Goal: Task Accomplishment & Management: Manage account settings

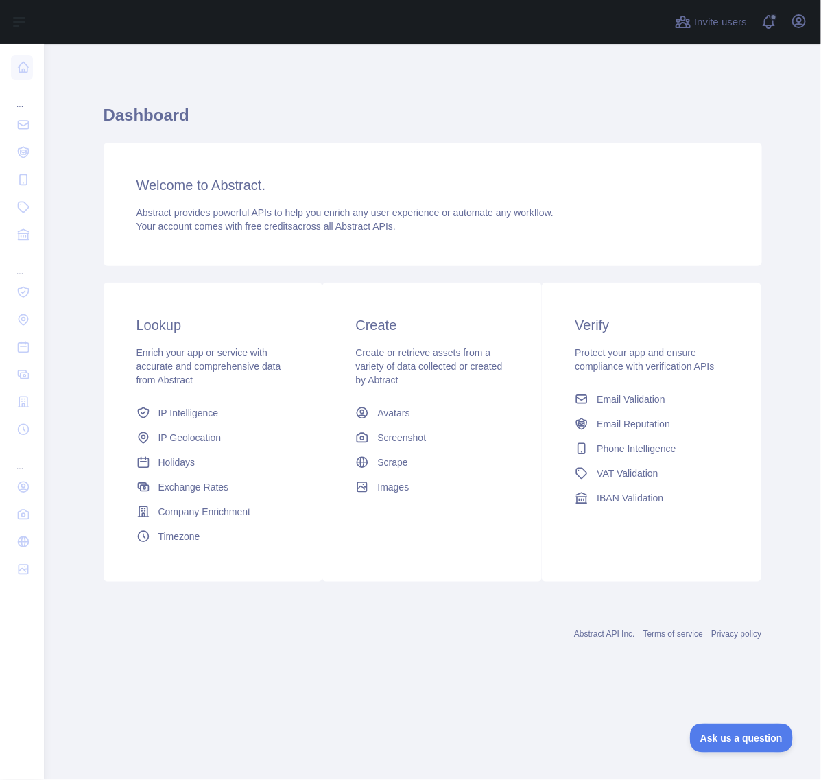
click at [588, 639] on link "Abstract API Inc." at bounding box center [604, 634] width 61 height 10
click at [615, 455] on span "Phone Intelligence" at bounding box center [636, 449] width 79 height 14
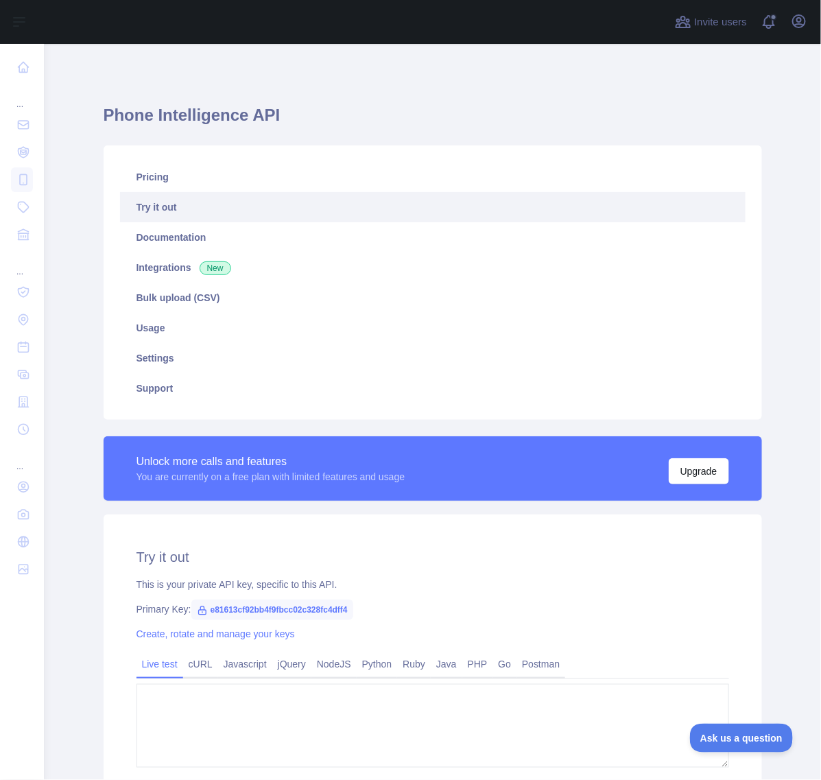
type textarea "**********"
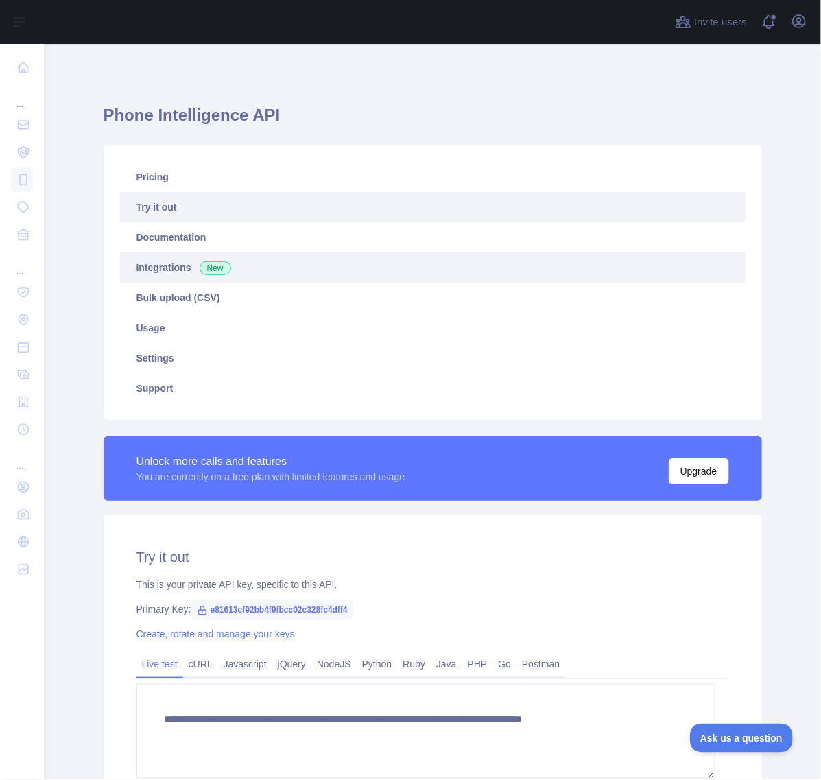
click at [176, 283] on link "Integrations New" at bounding box center [433, 267] width 626 height 30
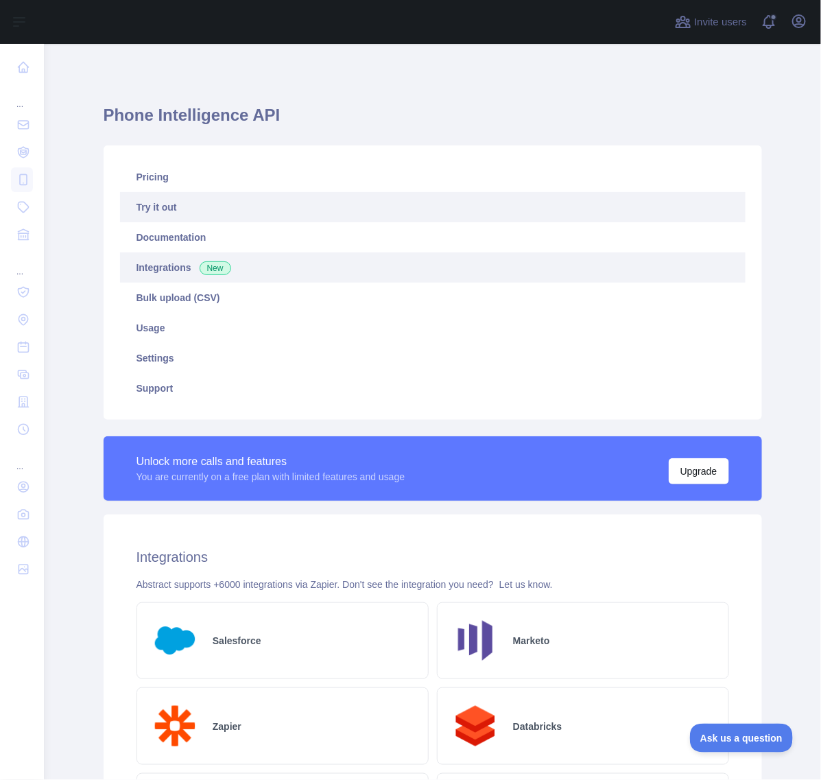
click at [185, 222] on link "Try it out" at bounding box center [433, 207] width 626 height 30
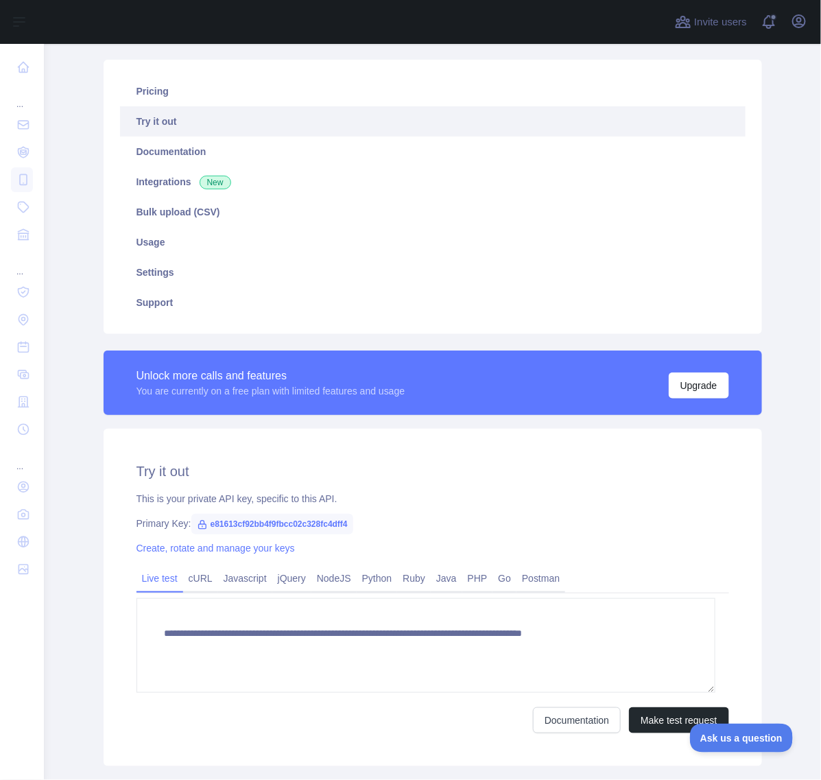
scroll to position [143, 0]
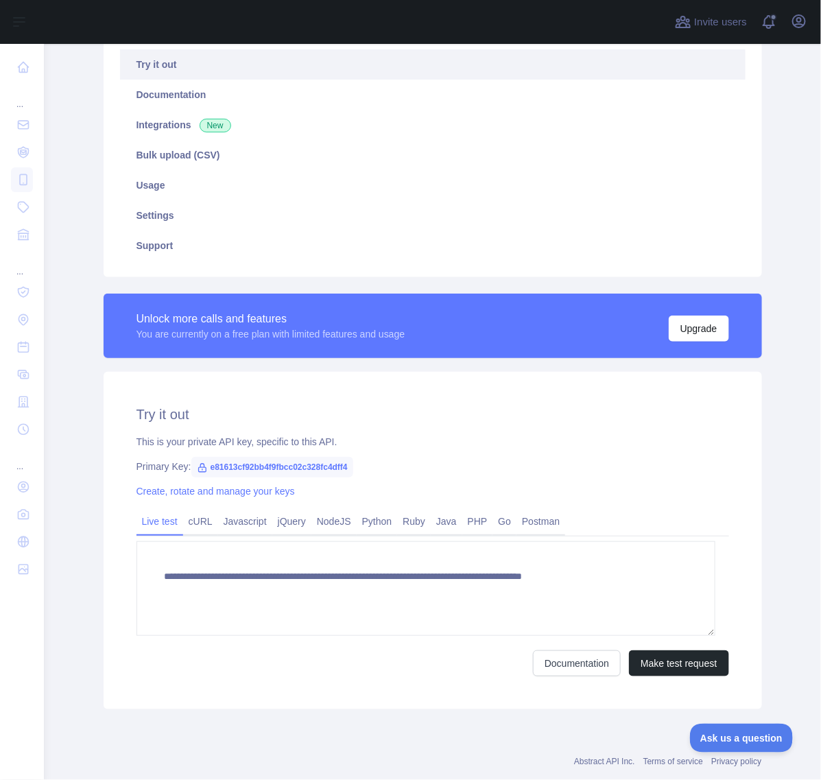
click at [300, 477] on span "e81613cf92bb4f9fbcc02c328fc4dff4" at bounding box center [272, 467] width 162 height 21
copy span "e81613cf92bb4f9fbcc02c328fc4dff4"
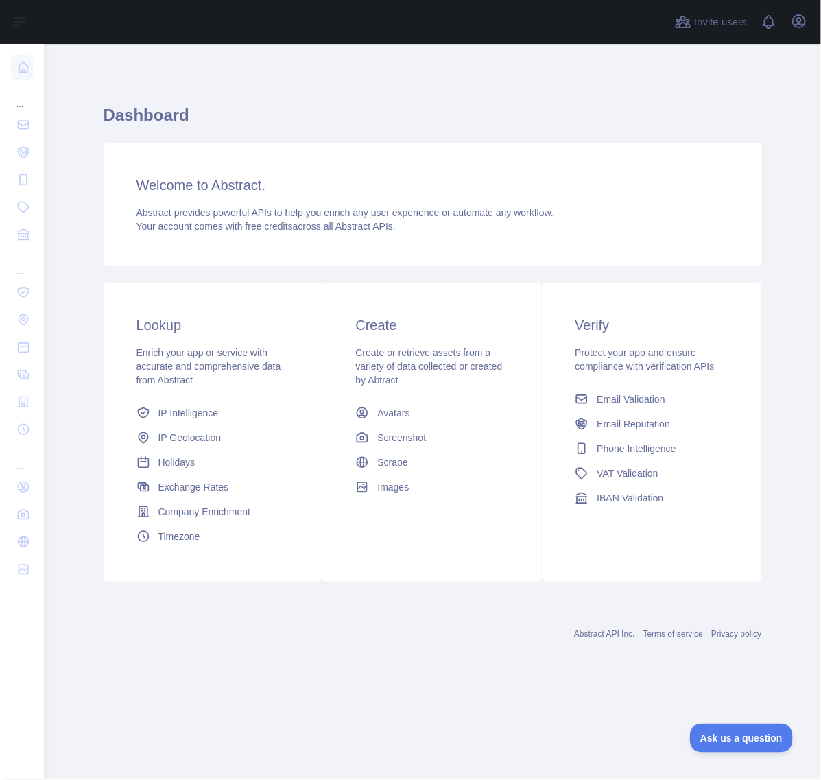
scroll to position [3, 0]
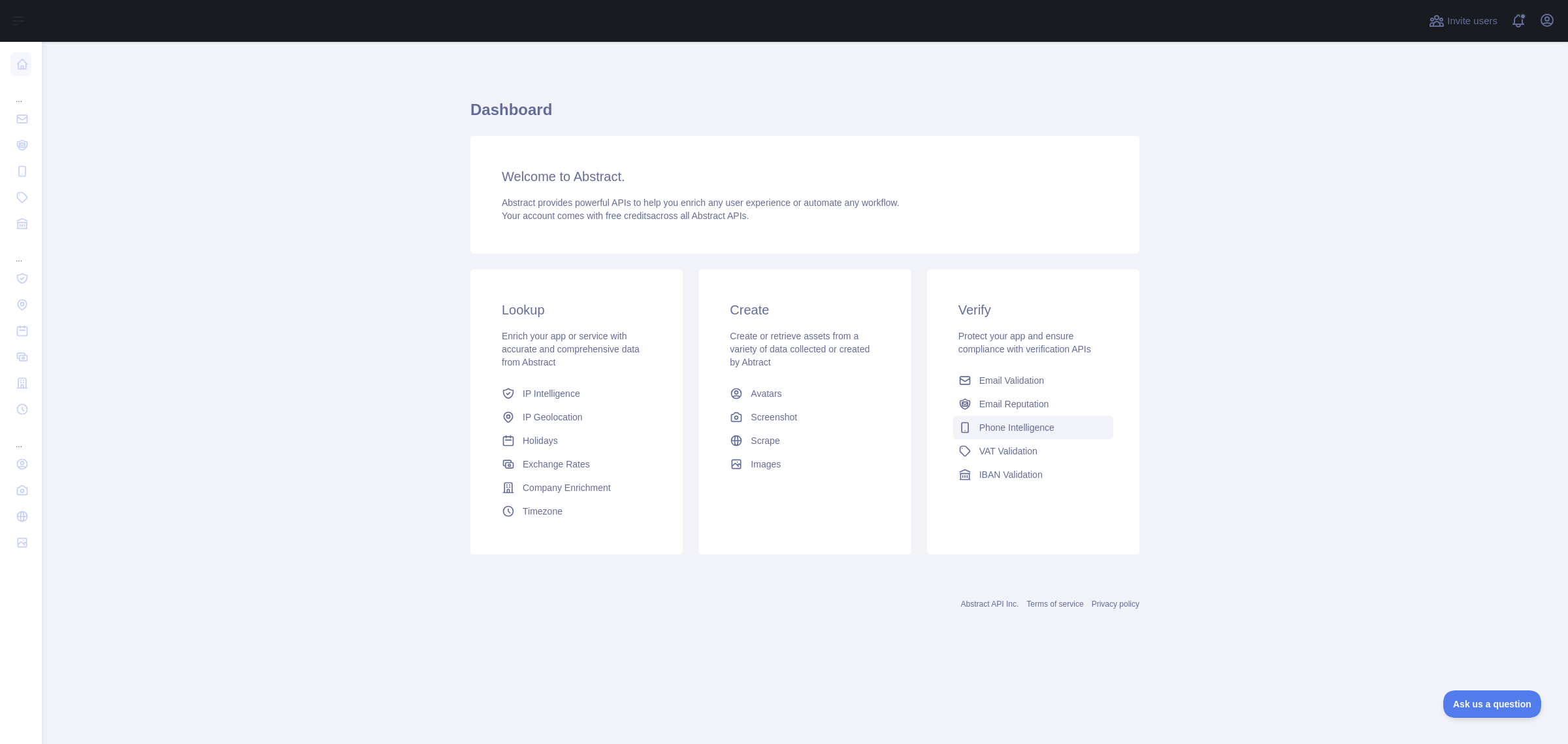
click at [1019, 433] on span "Phone Intelligence" at bounding box center [1016, 428] width 75 height 13
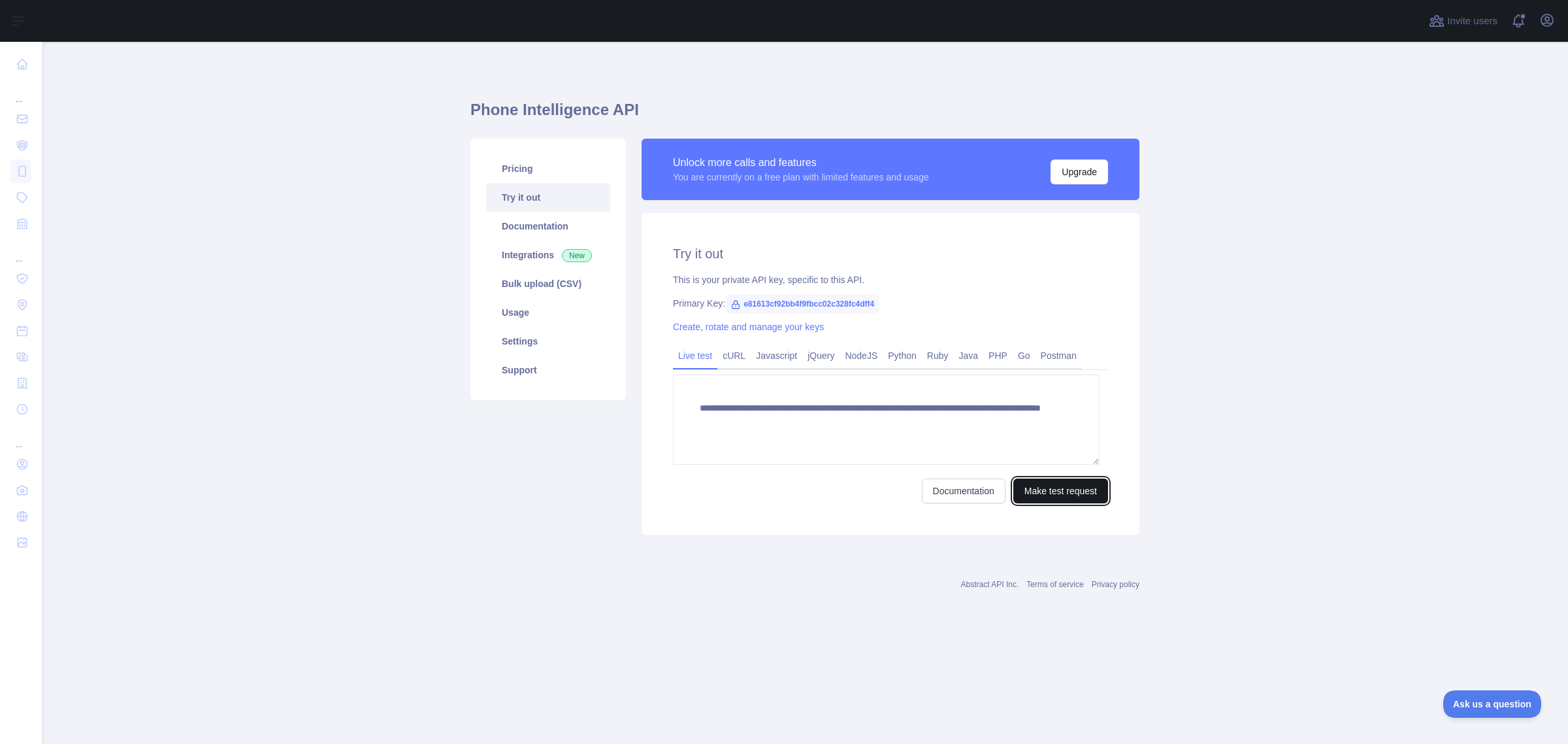
click at [1060, 503] on button "Make test request" at bounding box center [1060, 491] width 94 height 25
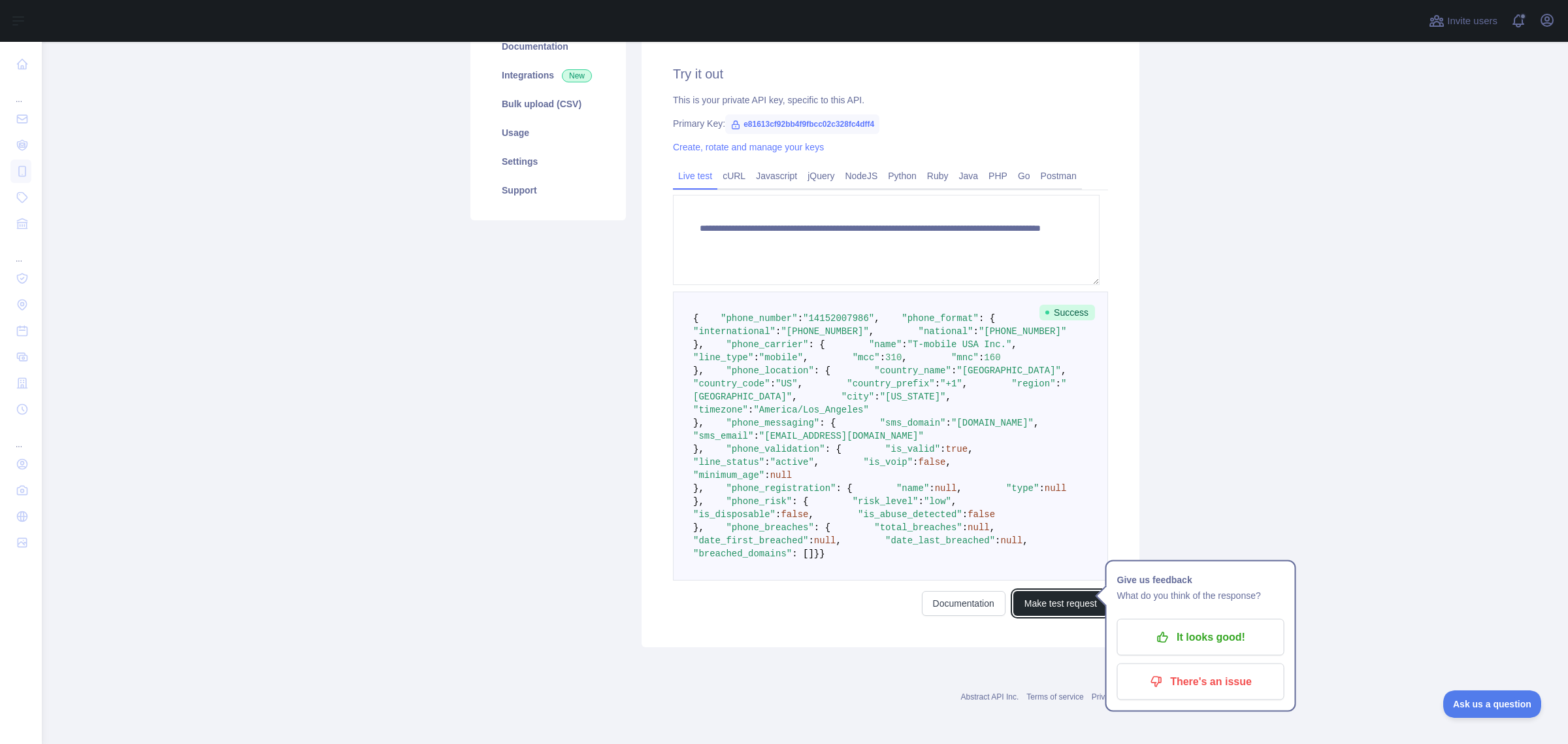
scroll to position [671, 0]
click at [929, 591] on link "Documentation" at bounding box center [964, 603] width 84 height 25
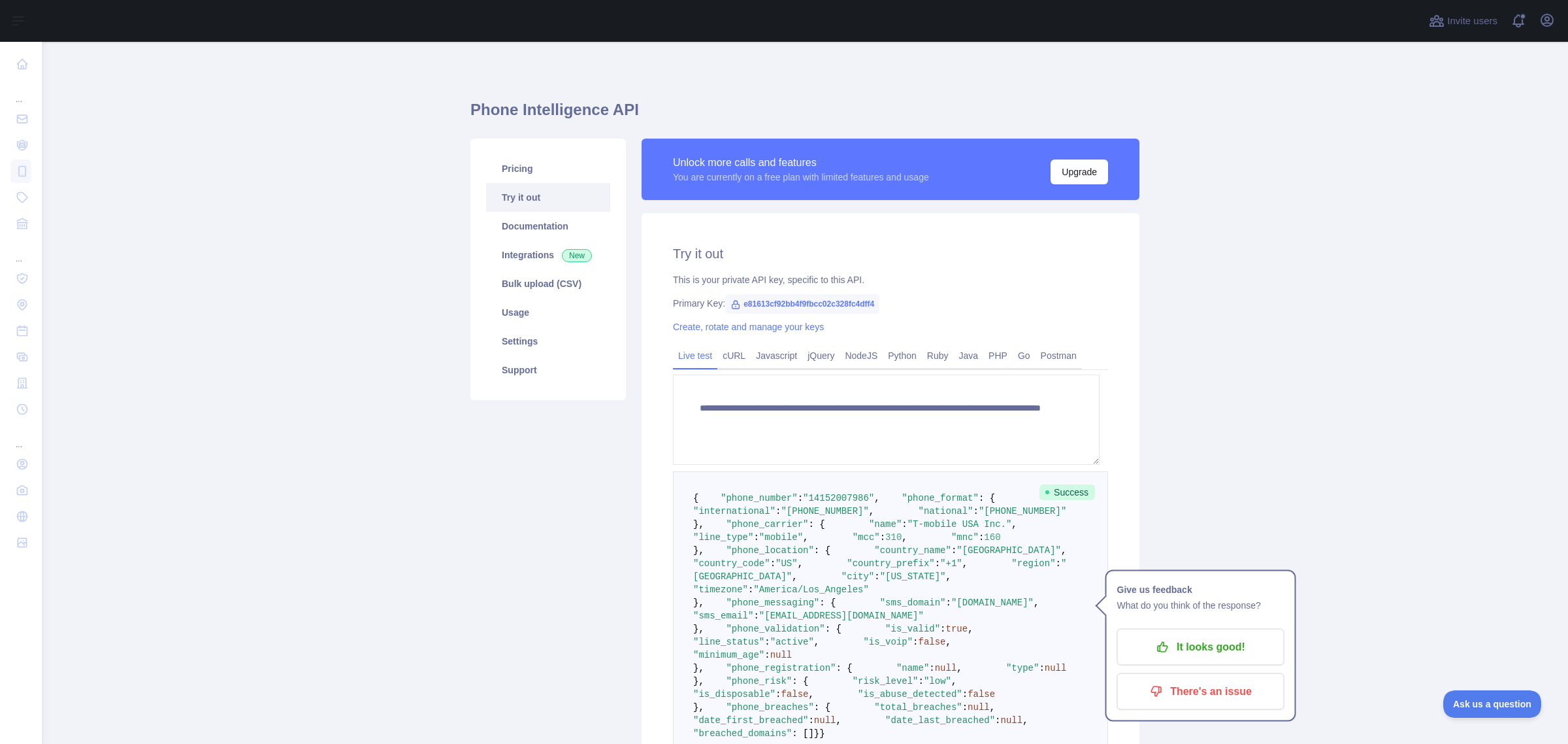
click at [690, 366] on link "Live test" at bounding box center [695, 355] width 45 height 21
click at [717, 366] on link "cURL" at bounding box center [734, 355] width 33 height 21
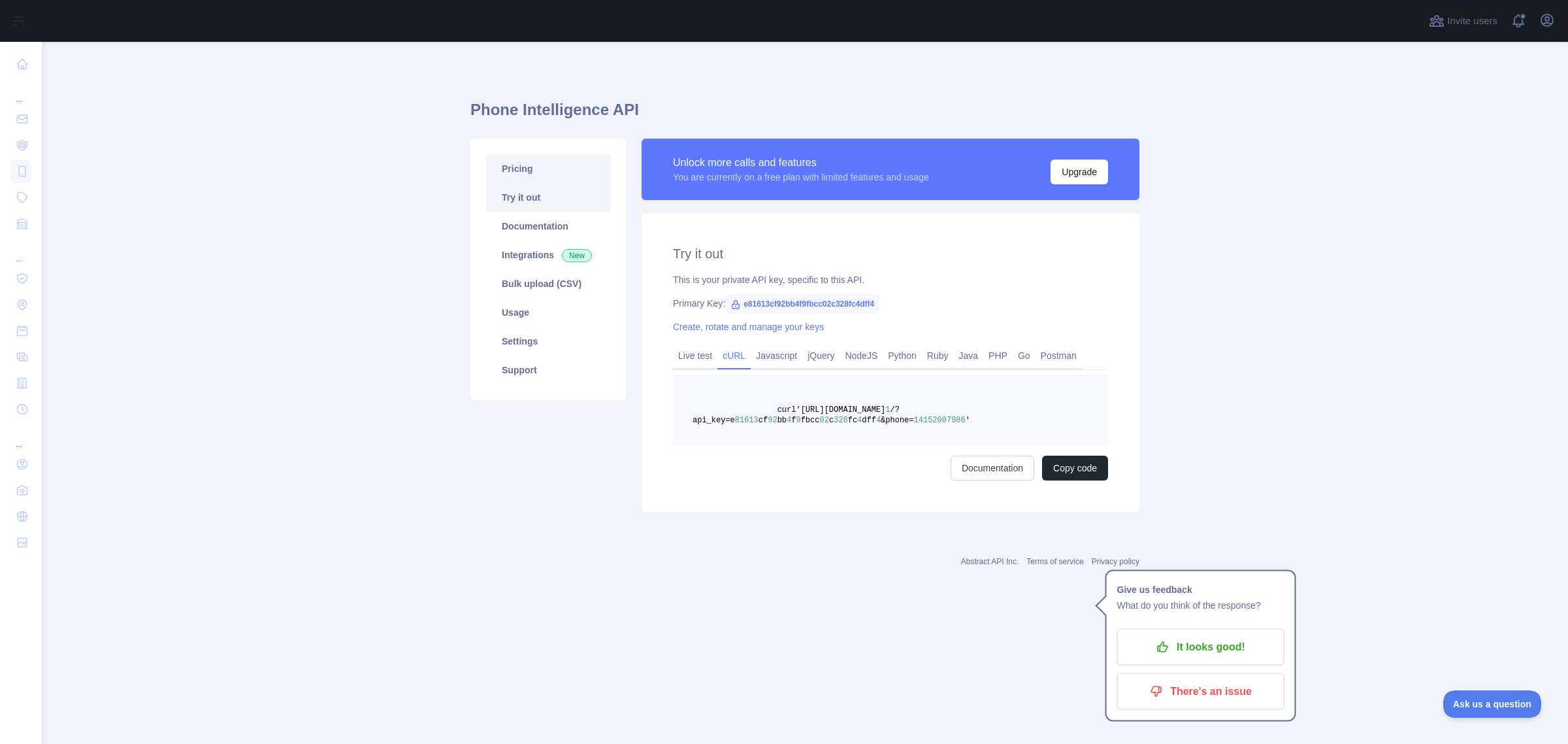
click at [534, 183] on link "Pricing" at bounding box center [548, 169] width 124 height 29
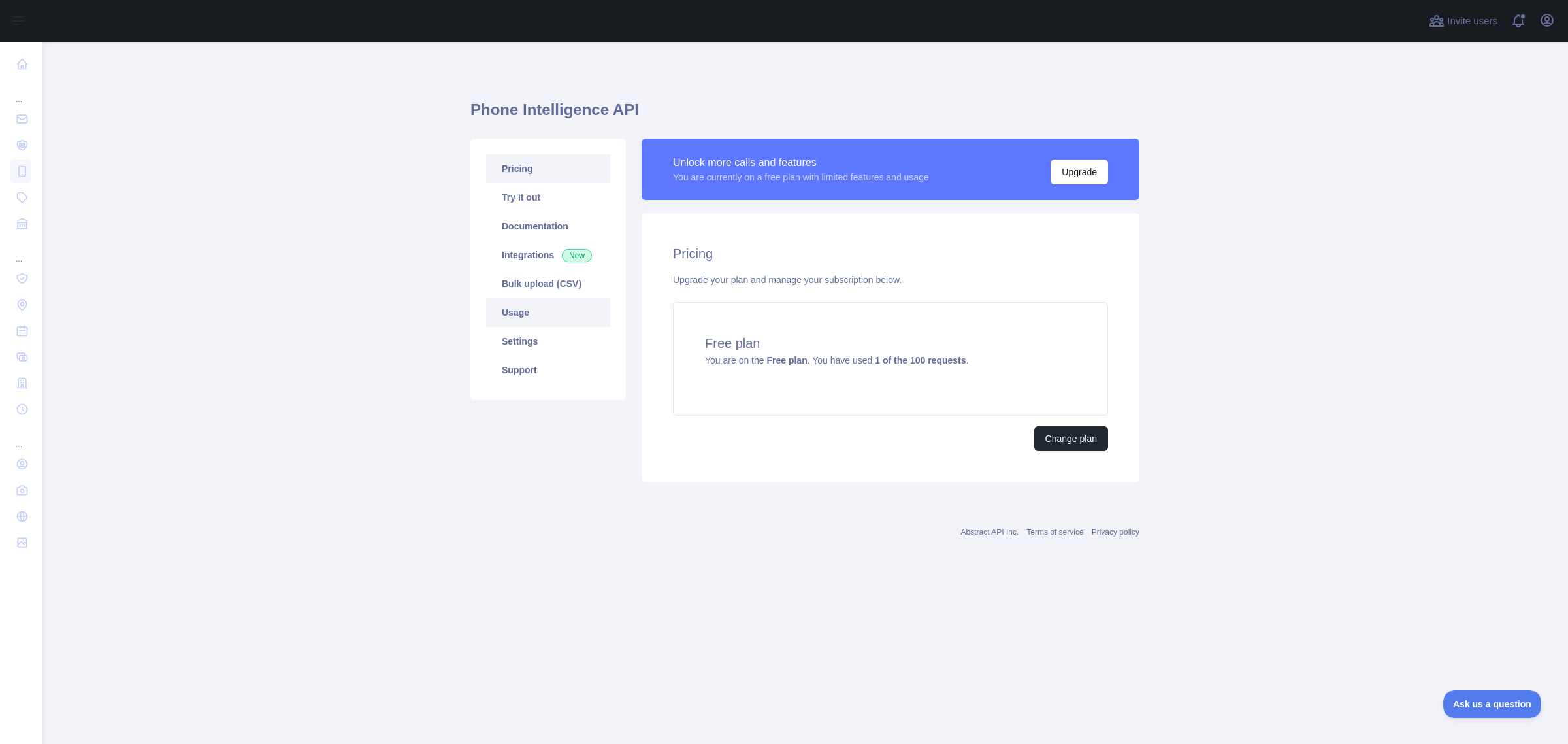
click at [536, 327] on link "Usage" at bounding box center [548, 312] width 124 height 29
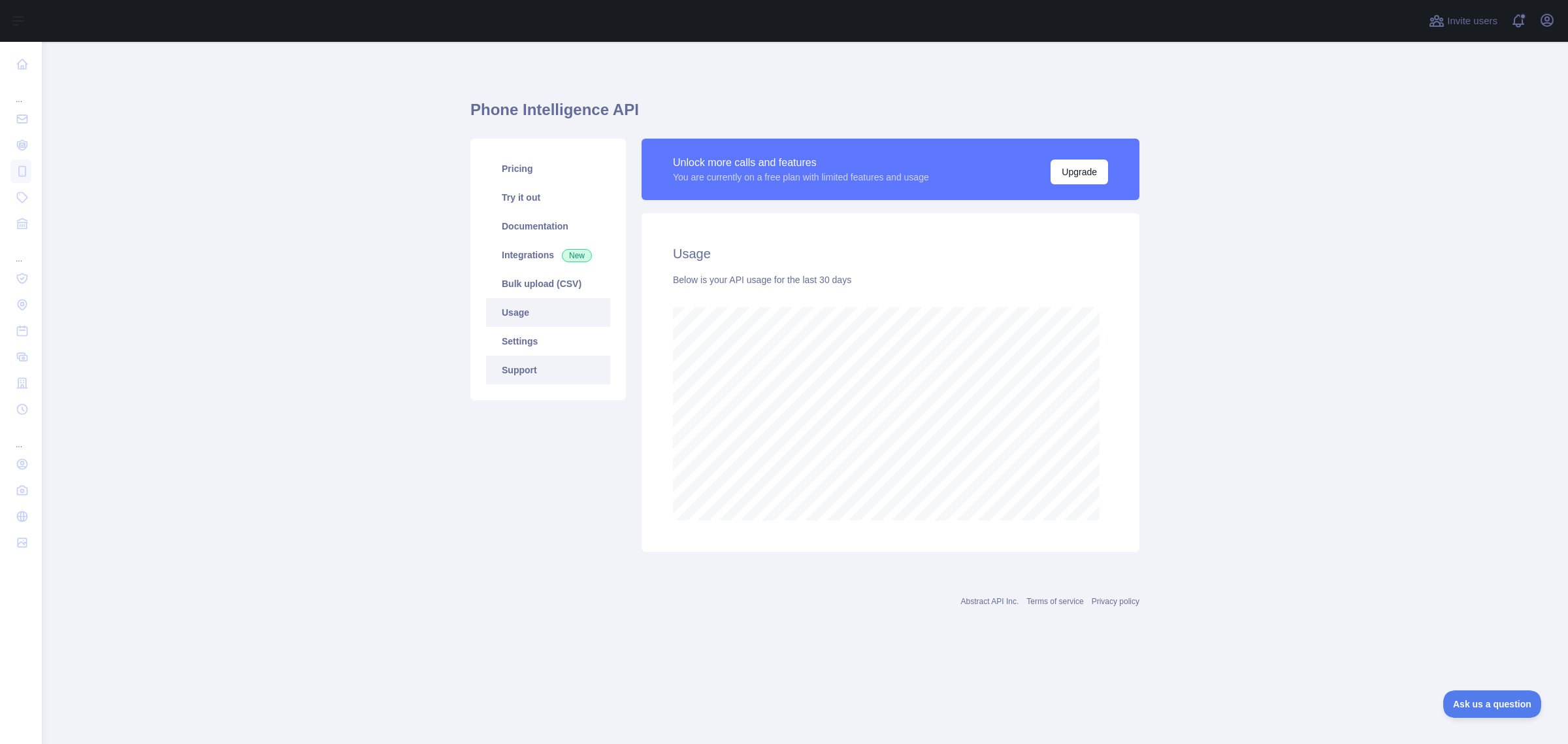
scroll to position [697, 1521]
click at [540, 355] on link "Settings" at bounding box center [548, 341] width 124 height 29
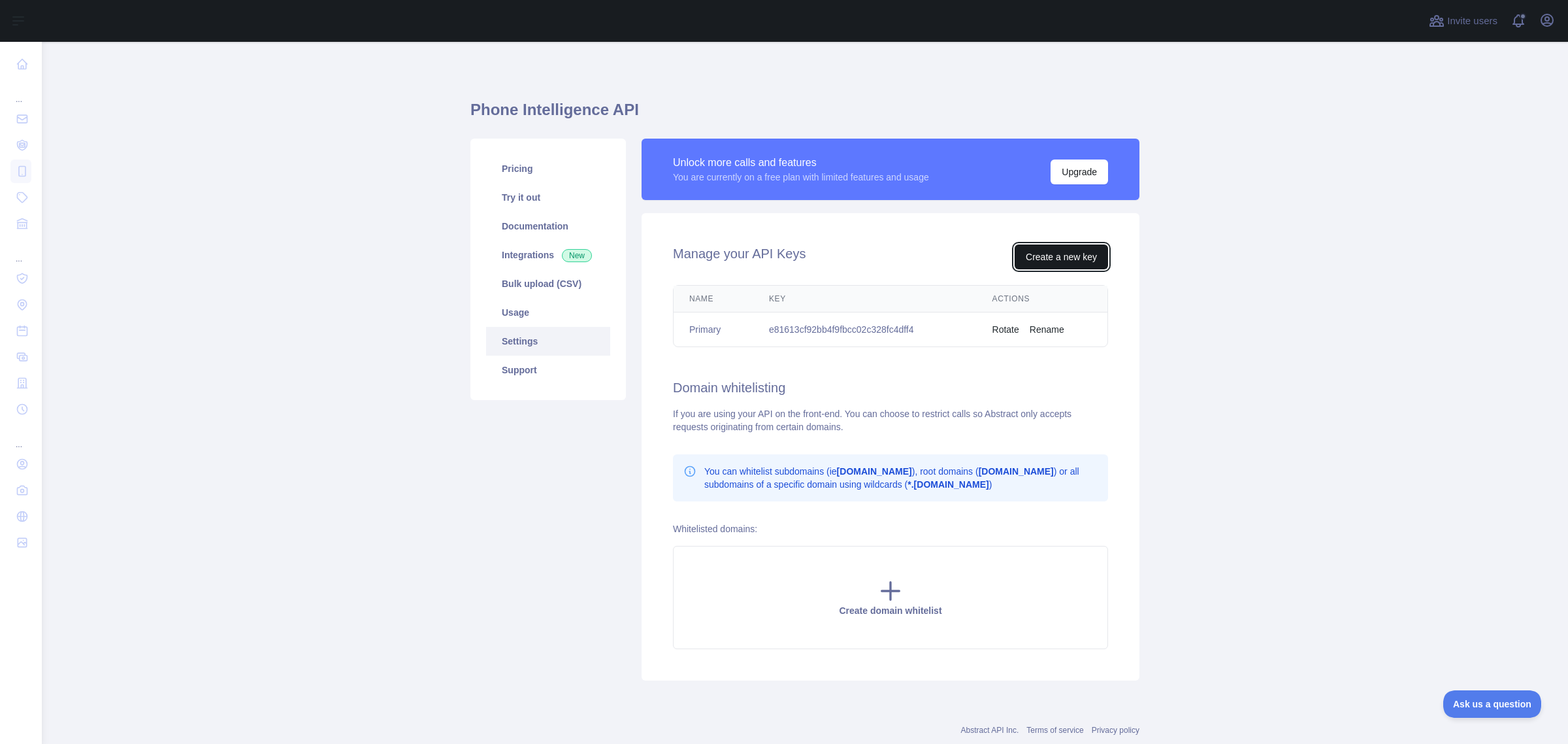
click at [1066, 270] on button "Create a new key" at bounding box center [1061, 257] width 93 height 25
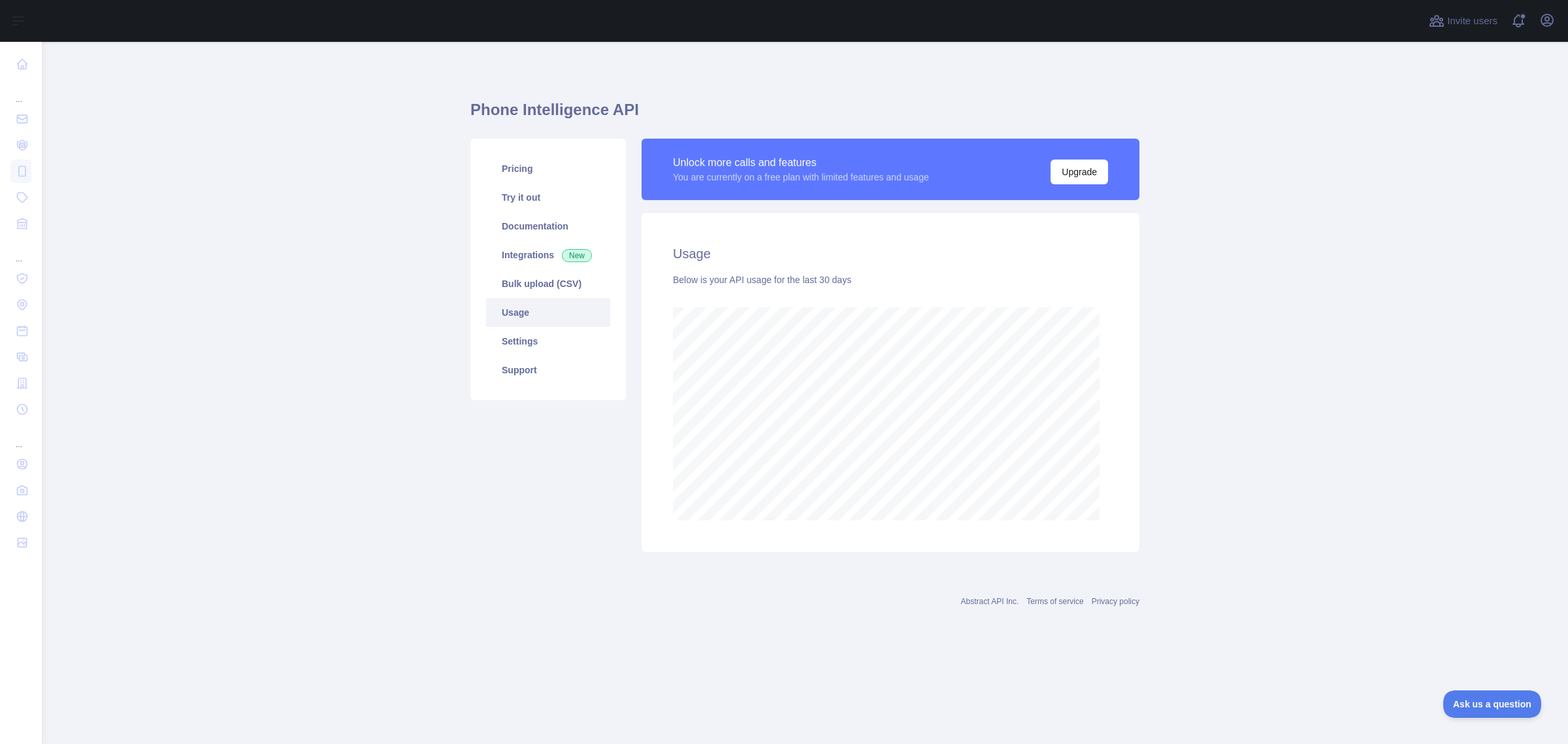
scroll to position [697, 1521]
